Goal: Task Accomplishment & Management: Use online tool/utility

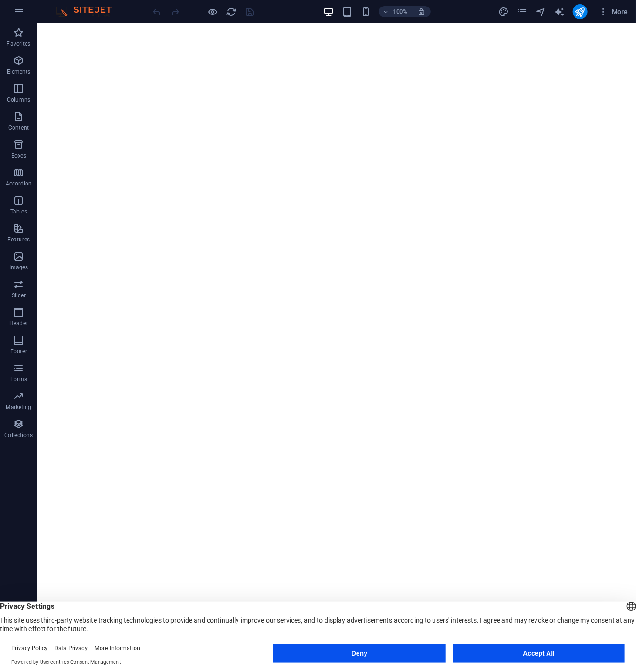
click at [366, 650] on button "Deny" at bounding box center [359, 653] width 172 height 19
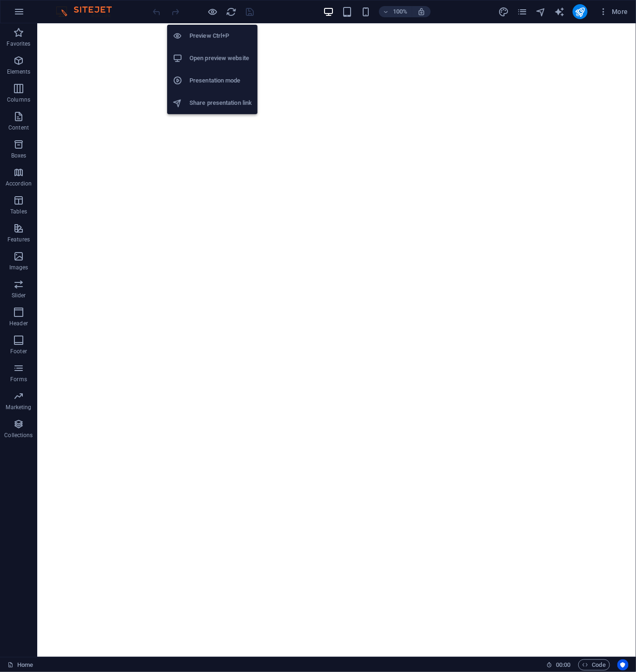
click at [214, 60] on h6 "Open preview website" at bounding box center [221, 58] width 62 height 11
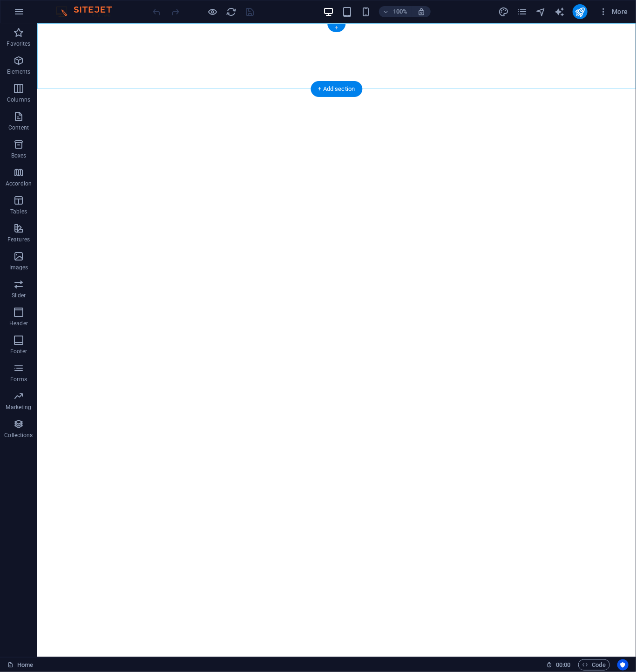
click at [341, 24] on div "+" at bounding box center [337, 28] width 18 height 8
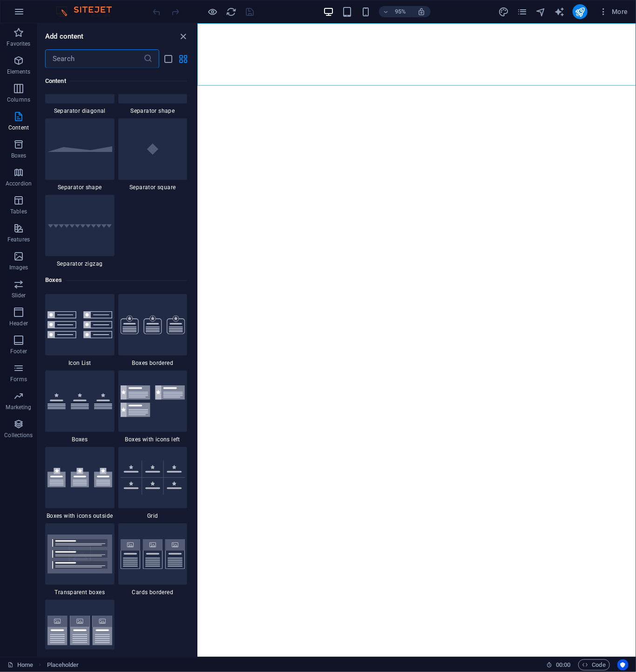
scroll to position [2376, 0]
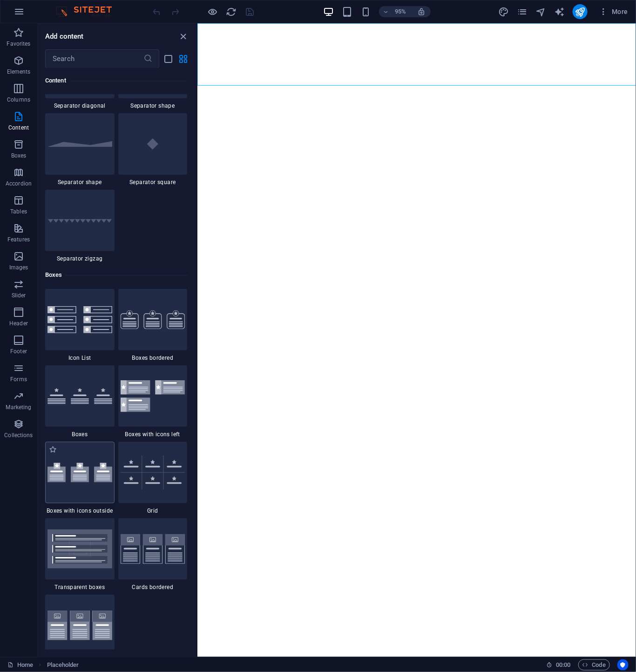
click at [81, 456] on div at bounding box center [79, 472] width 69 height 61
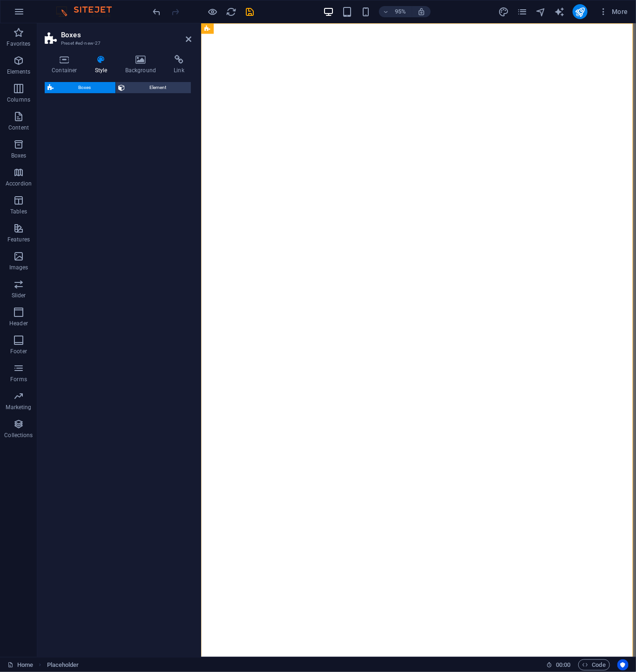
select select "rem"
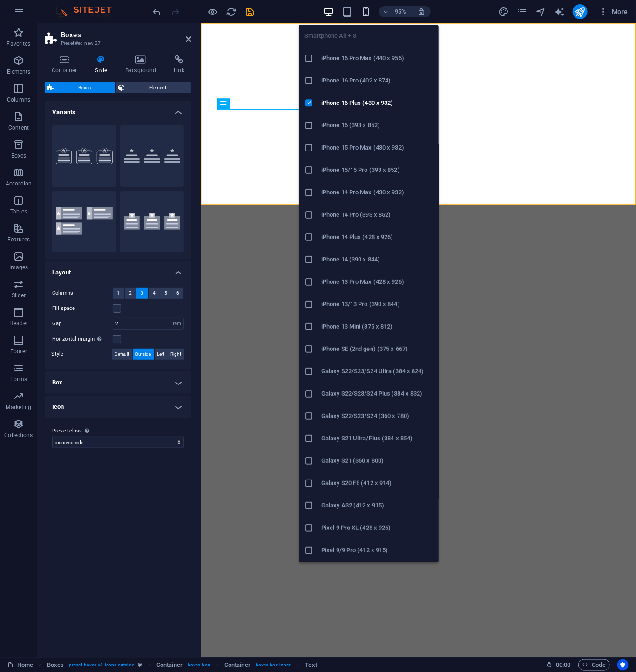
click at [368, 9] on icon "button" at bounding box center [366, 12] width 11 height 11
